Goal: Check status: Check status

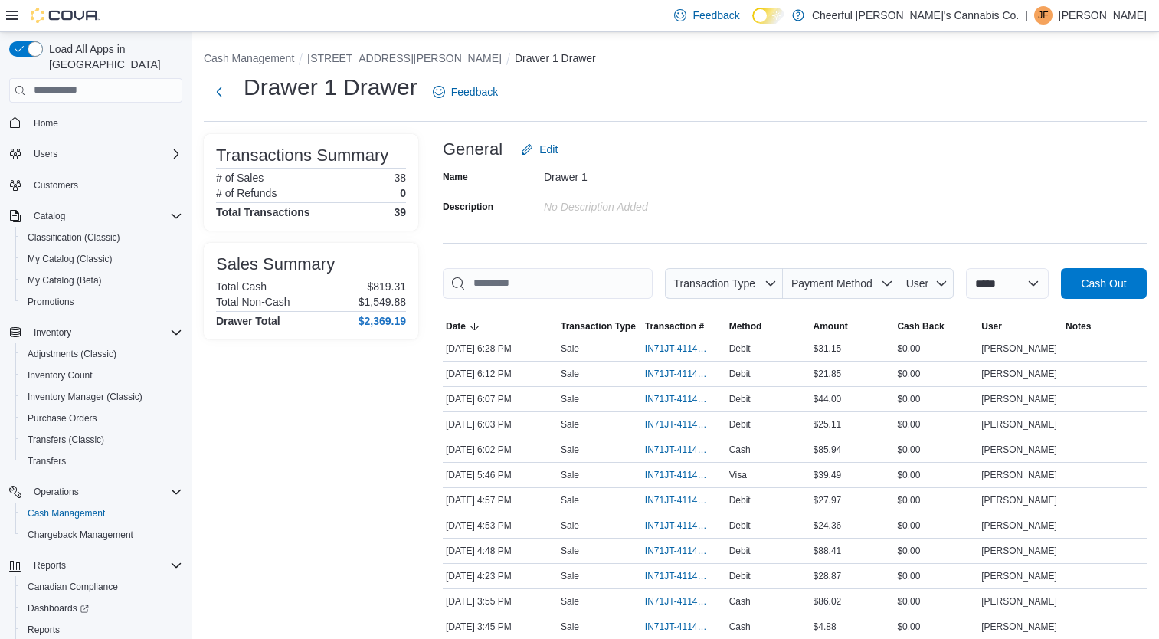
scroll to position [77, 0]
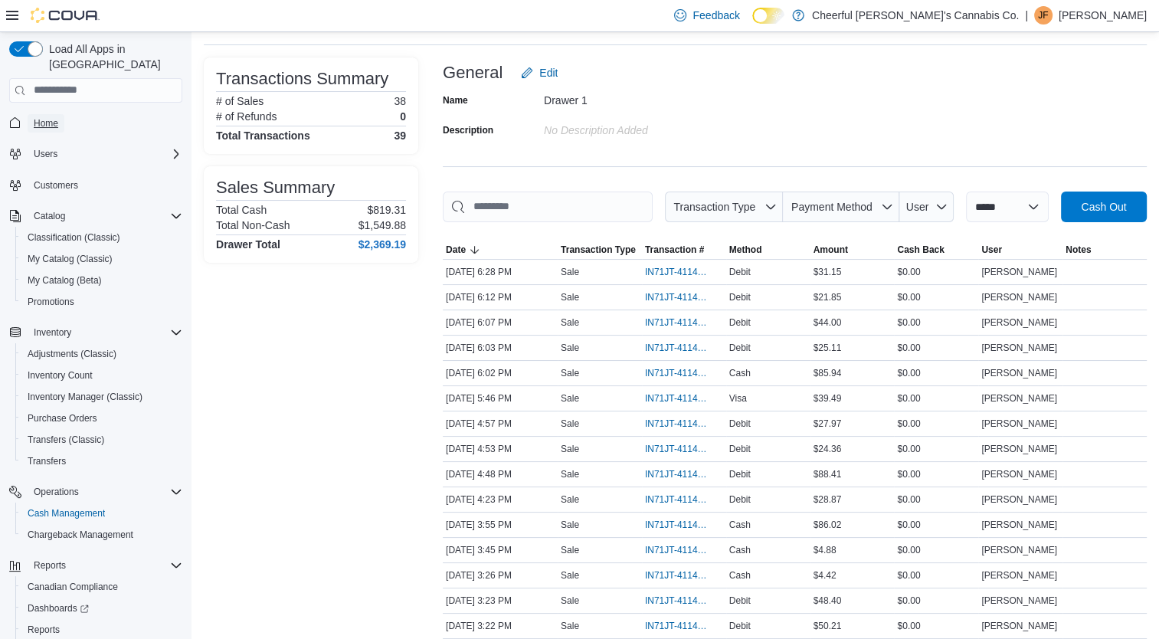
click at [61, 114] on link "Home" at bounding box center [46, 123] width 37 height 18
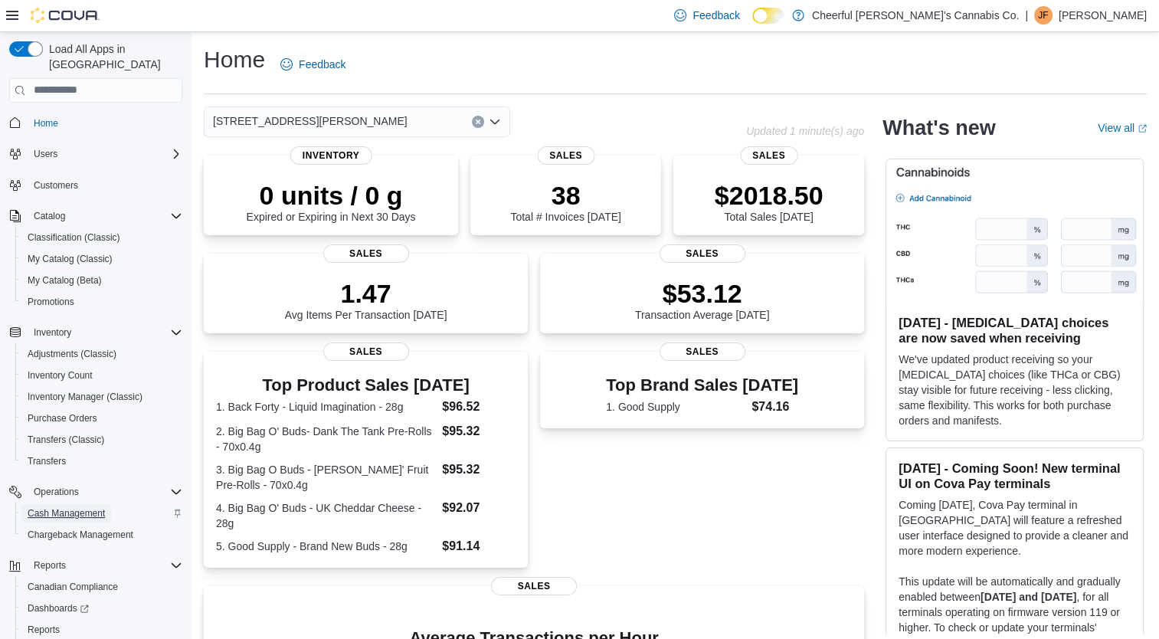
click at [63, 504] on span "Cash Management" at bounding box center [66, 513] width 77 height 18
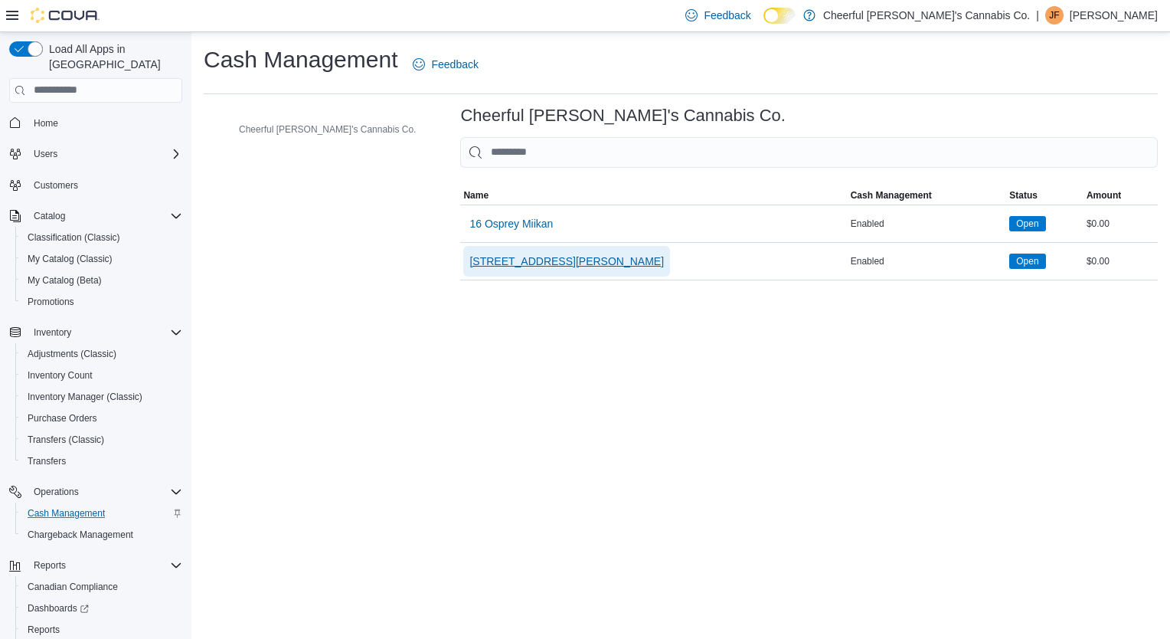
click at [469, 257] on span "[STREET_ADDRESS][PERSON_NAME]" at bounding box center [566, 261] width 195 height 15
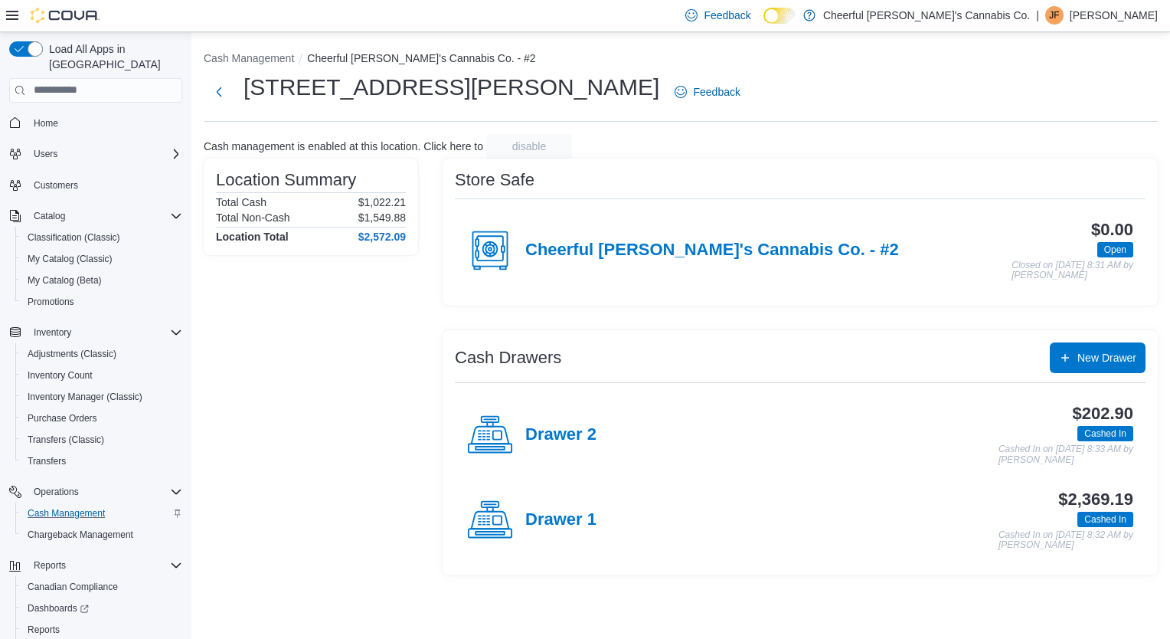
click at [568, 525] on h4 "Drawer 1" at bounding box center [560, 520] width 71 height 20
